Goal: Transaction & Acquisition: Purchase product/service

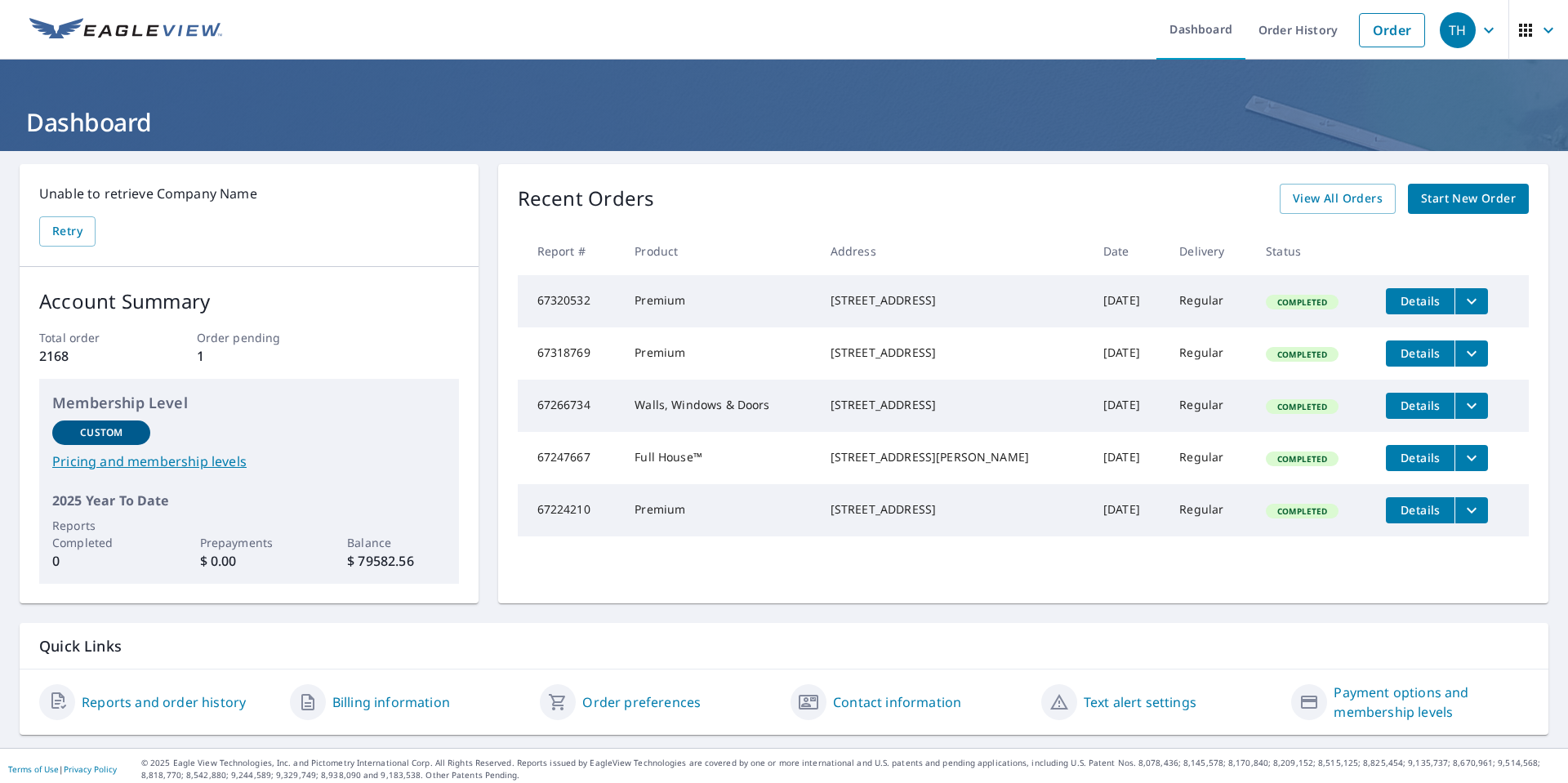
click at [1461, 364] on icon "filesDropdownBtn-67318769" at bounding box center [1471, 354] width 20 height 20
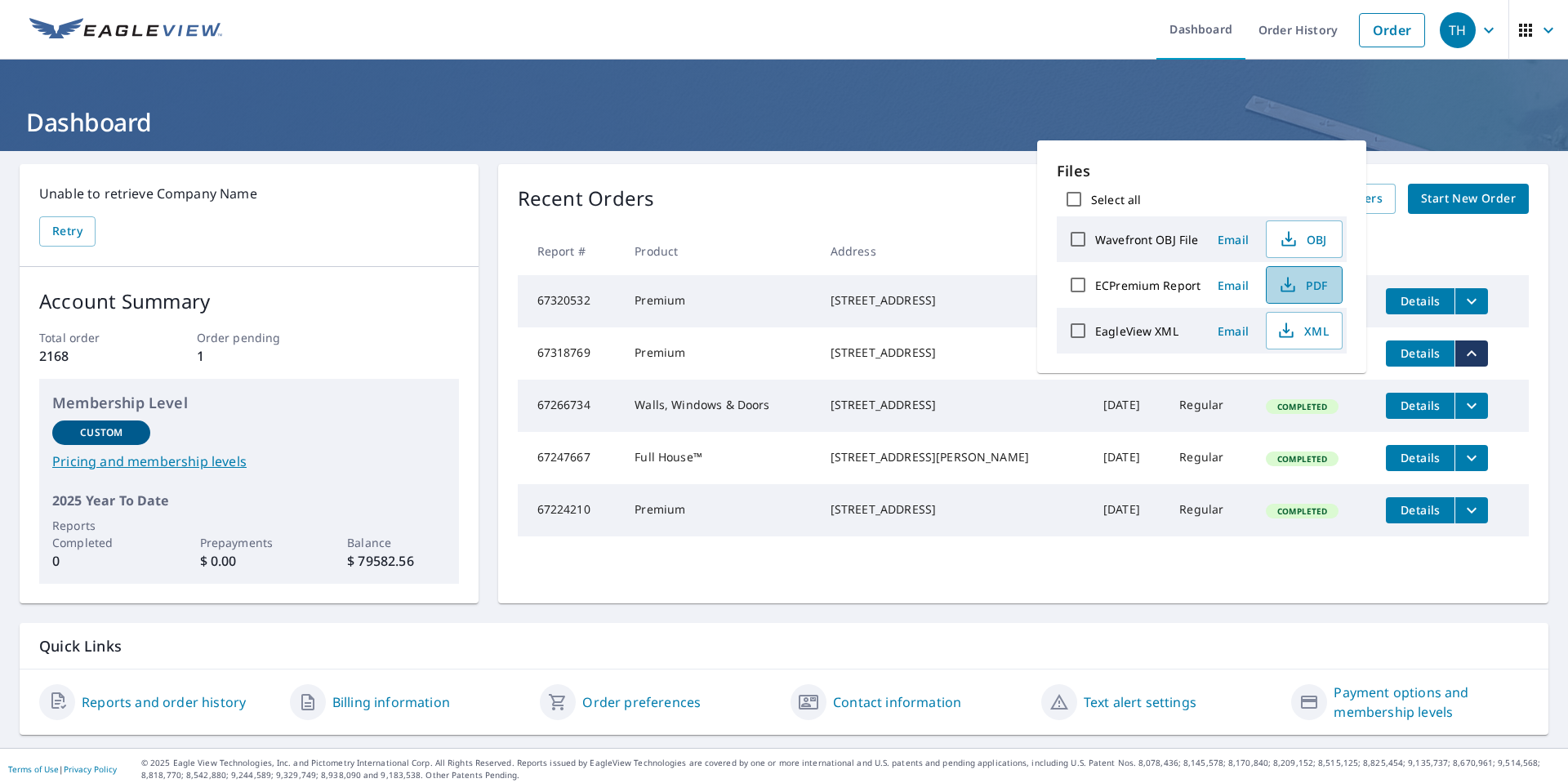
click at [1307, 282] on span "PDF" at bounding box center [1302, 285] width 52 height 20
click at [1359, 26] on link "Order" at bounding box center [1392, 29] width 67 height 34
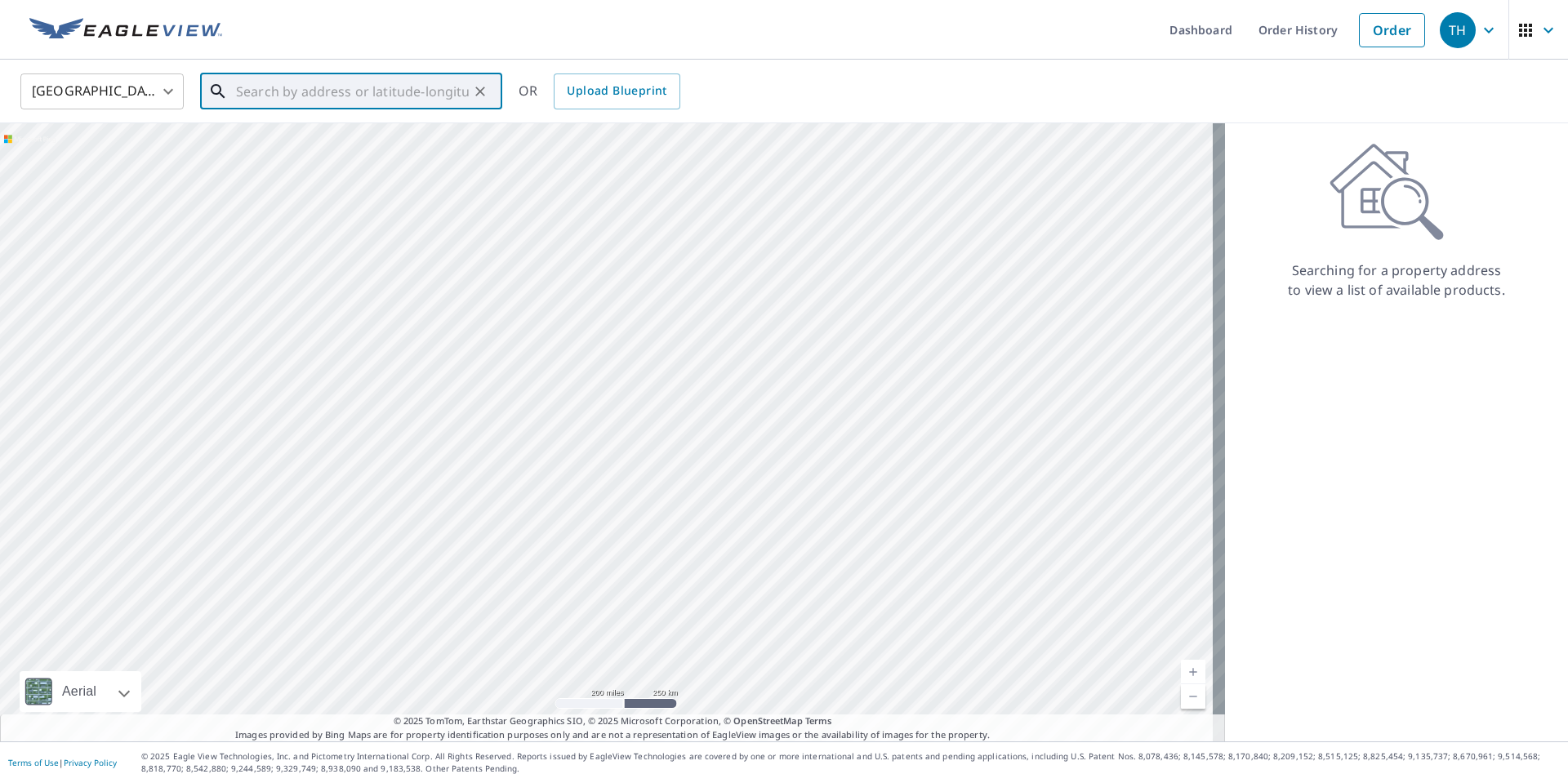
click at [291, 94] on input "text" at bounding box center [353, 91] width 233 height 46
type input "[STREET_ADDRESS]"
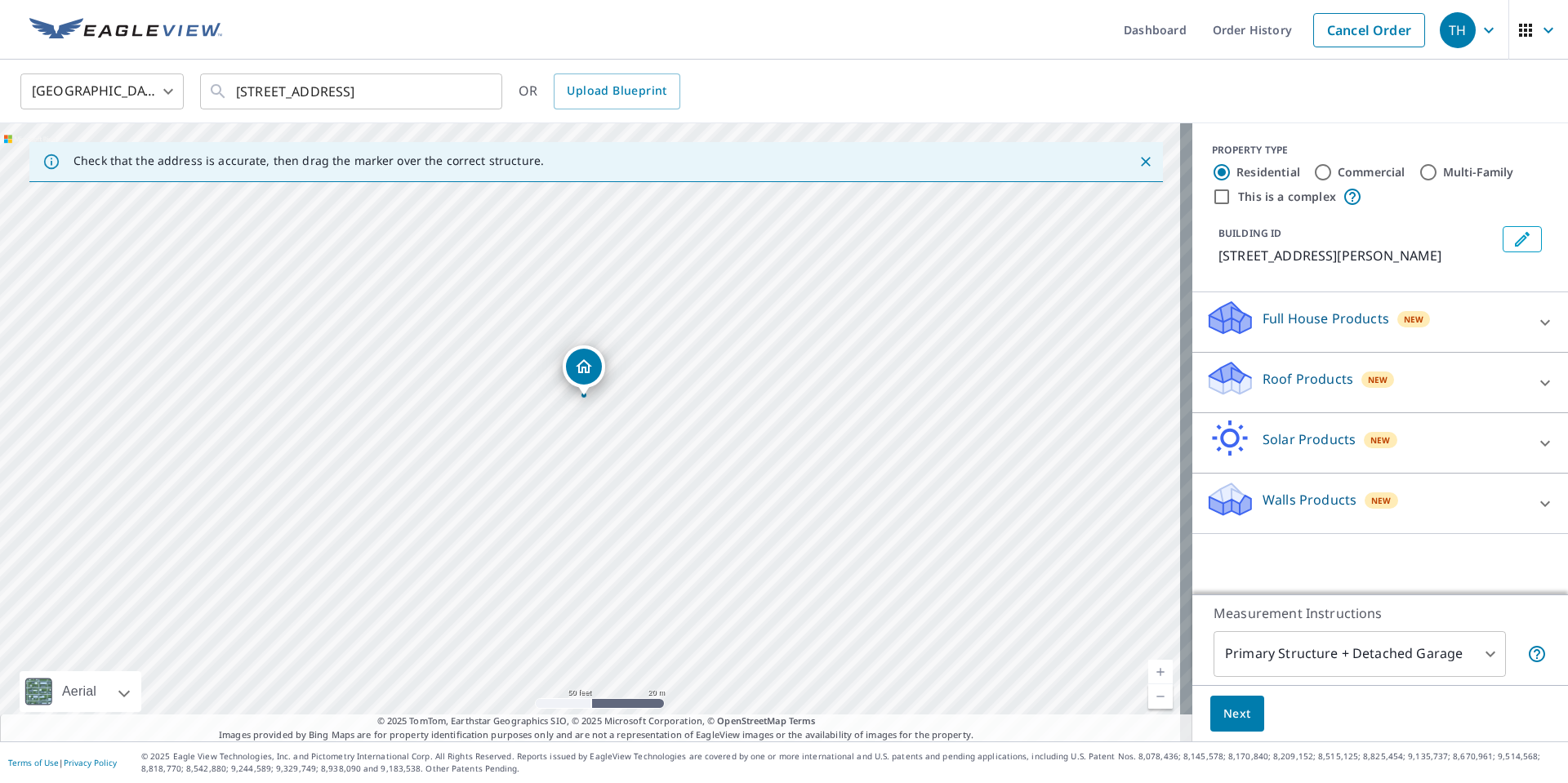
drag, startPoint x: 580, startPoint y: 368, endPoint x: 593, endPoint y: 360, distance: 15.3
click at [1535, 380] on icon at bounding box center [1544, 383] width 20 height 20
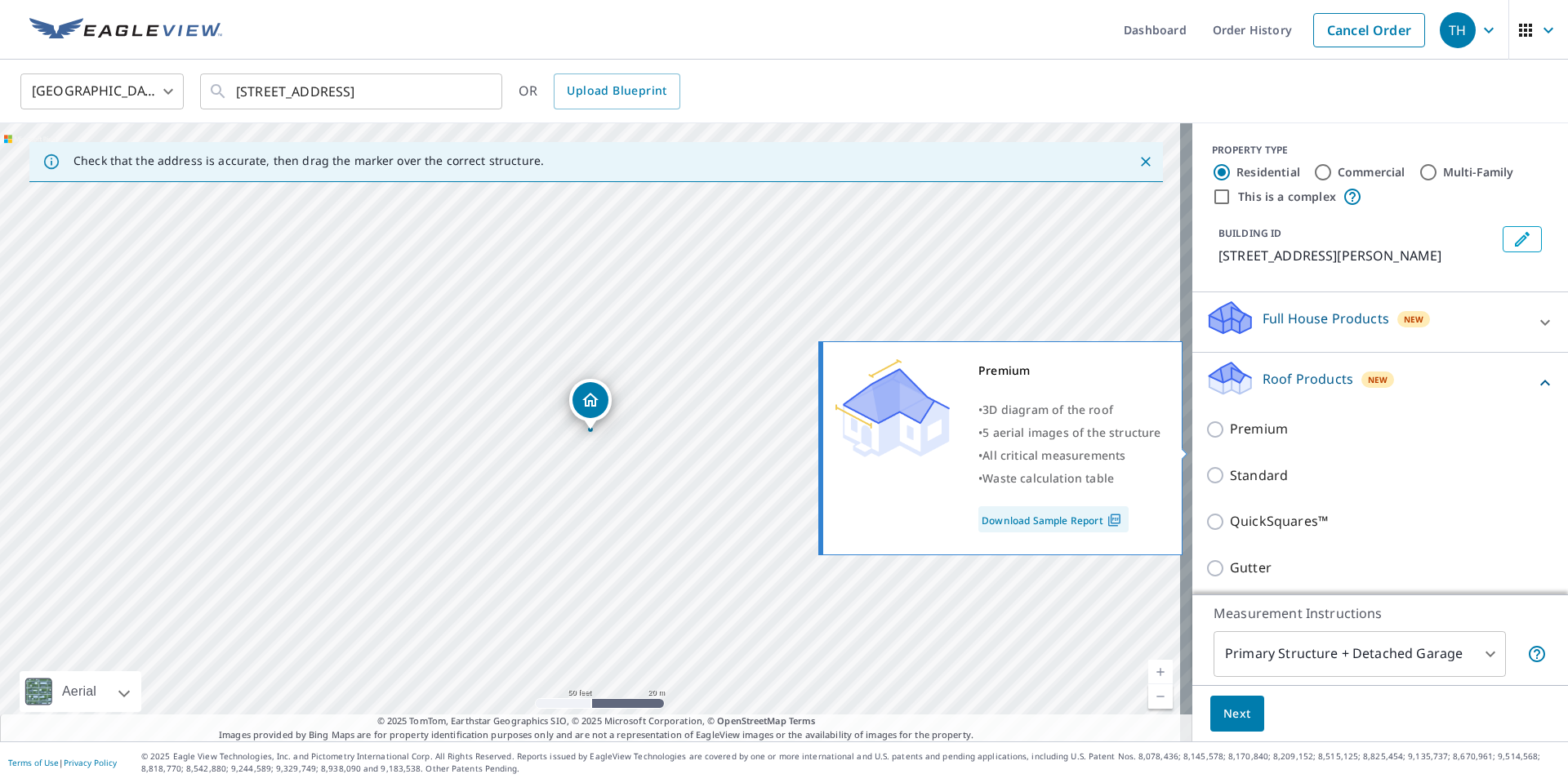
click at [1205, 439] on input "Premium" at bounding box center [1216, 429] width 24 height 20
checkbox input "true"
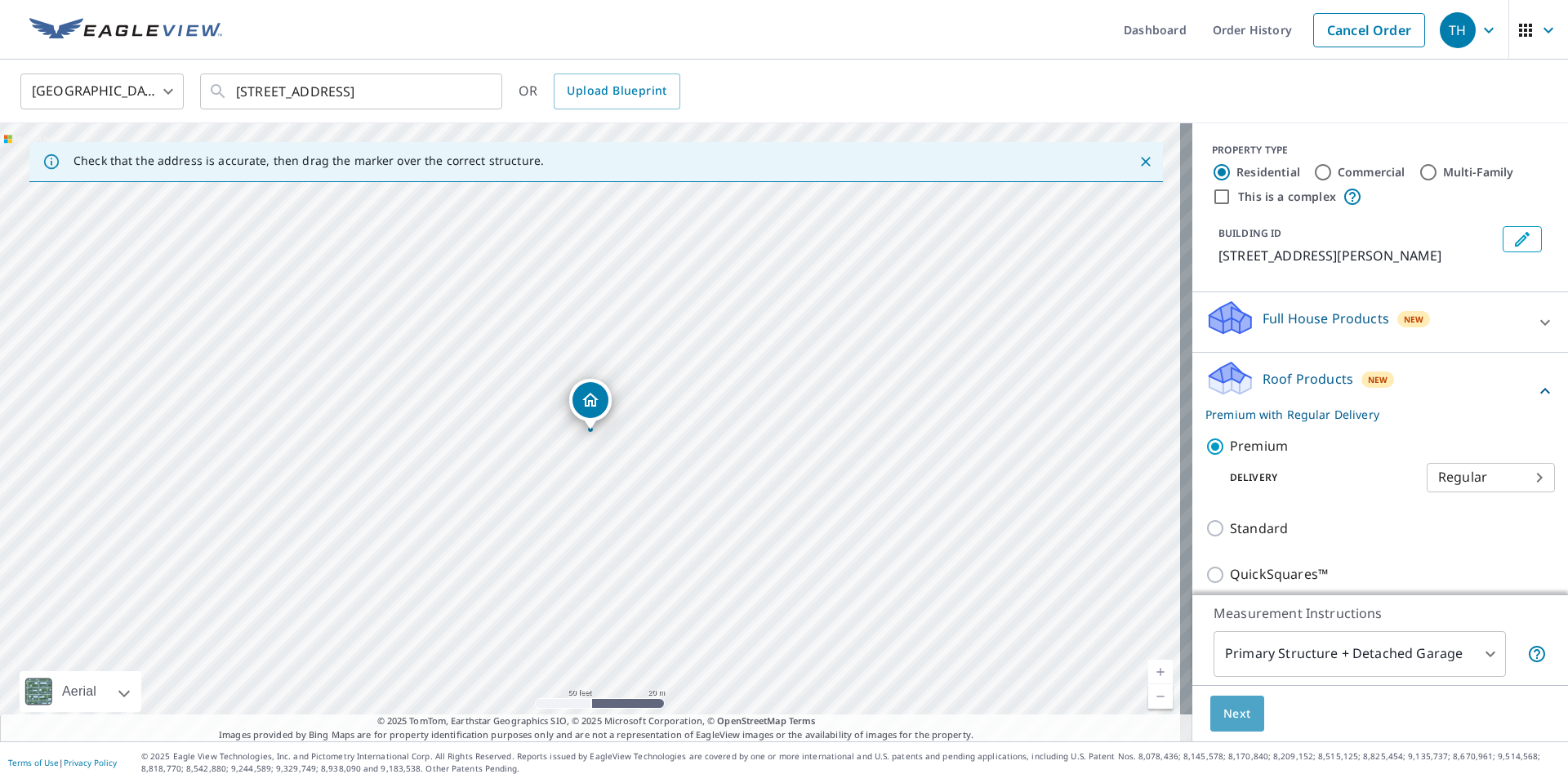
click at [1226, 710] on span "Next" at bounding box center [1237, 714] width 27 height 21
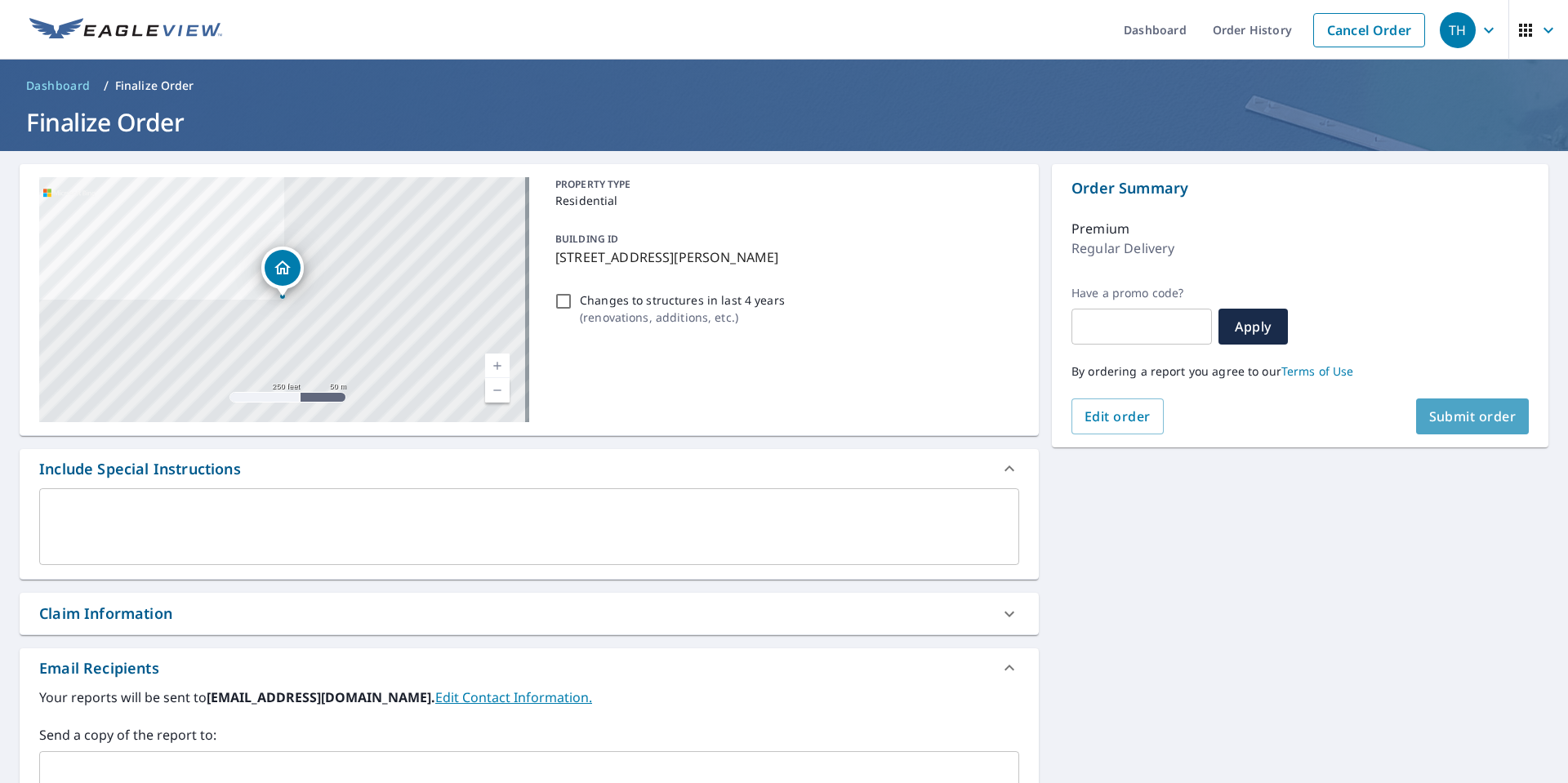
click at [1454, 412] on span "Submit order" at bounding box center [1472, 416] width 87 height 18
